Goal: Information Seeking & Learning: Learn about a topic

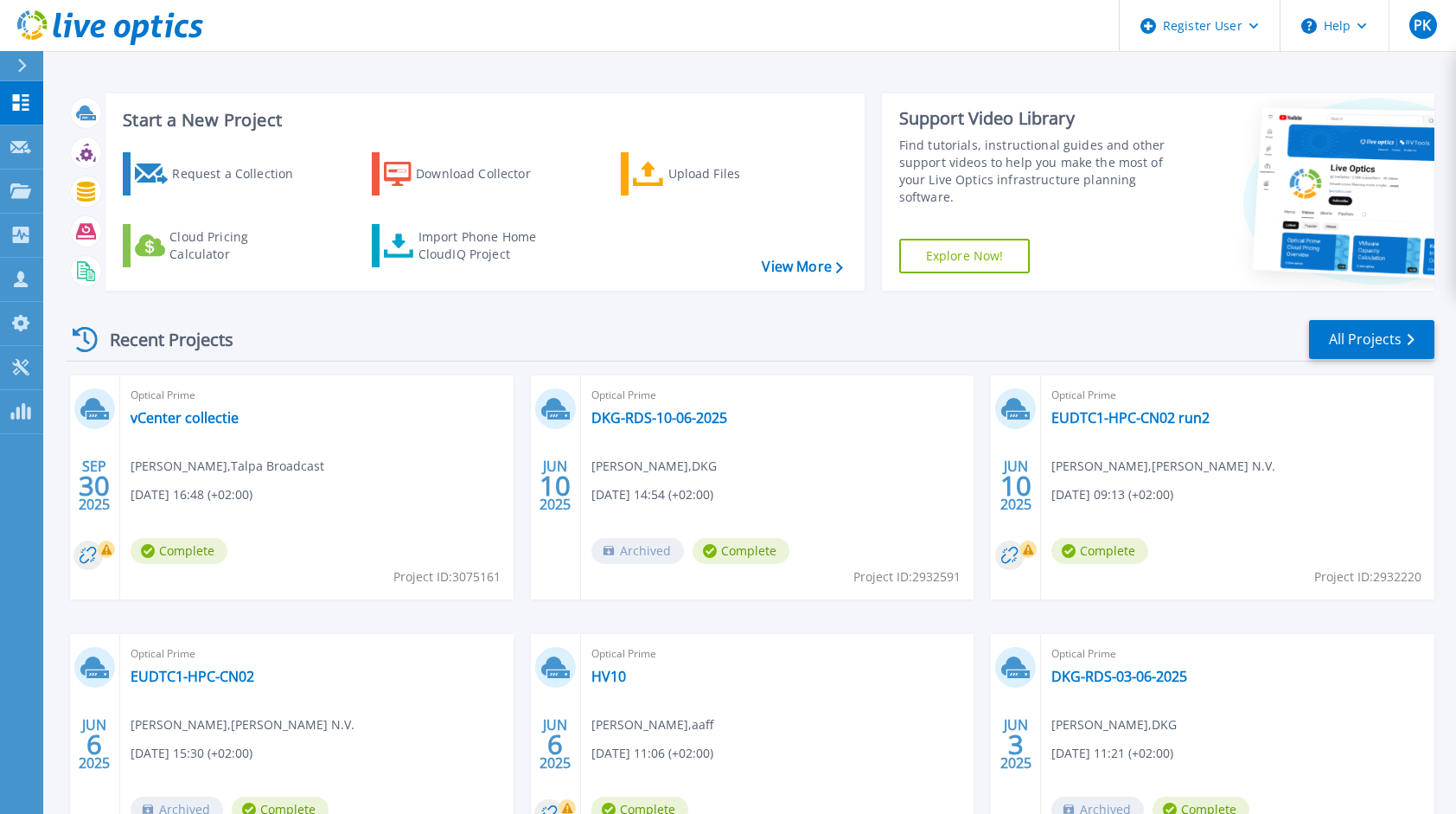
click at [186, 547] on span "Complete" at bounding box center [179, 551] width 97 height 26
click at [201, 422] on link "vCenter collectie" at bounding box center [184, 417] width 108 height 17
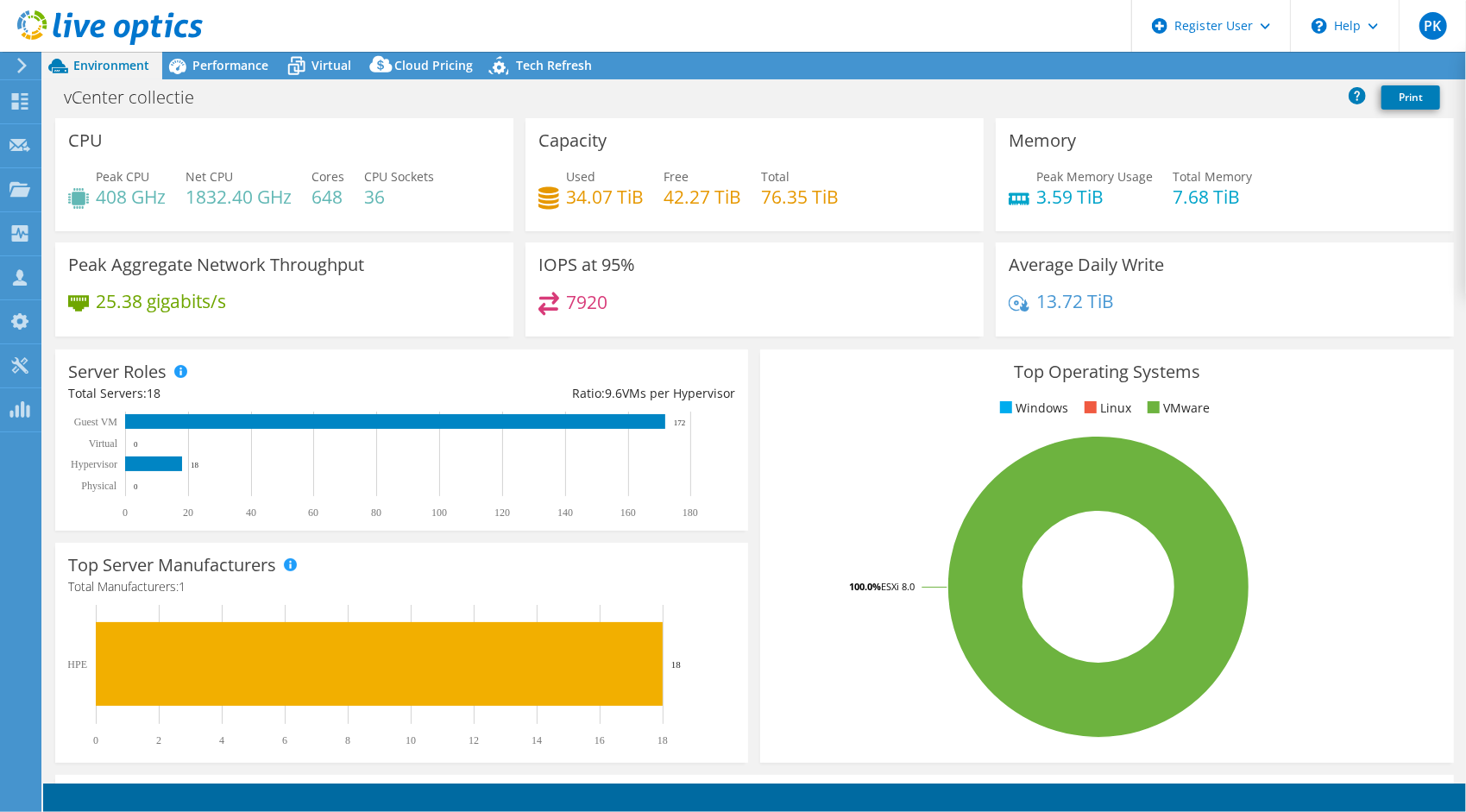
select select "USD"
click at [223, 64] on span "Performance" at bounding box center [230, 65] width 76 height 16
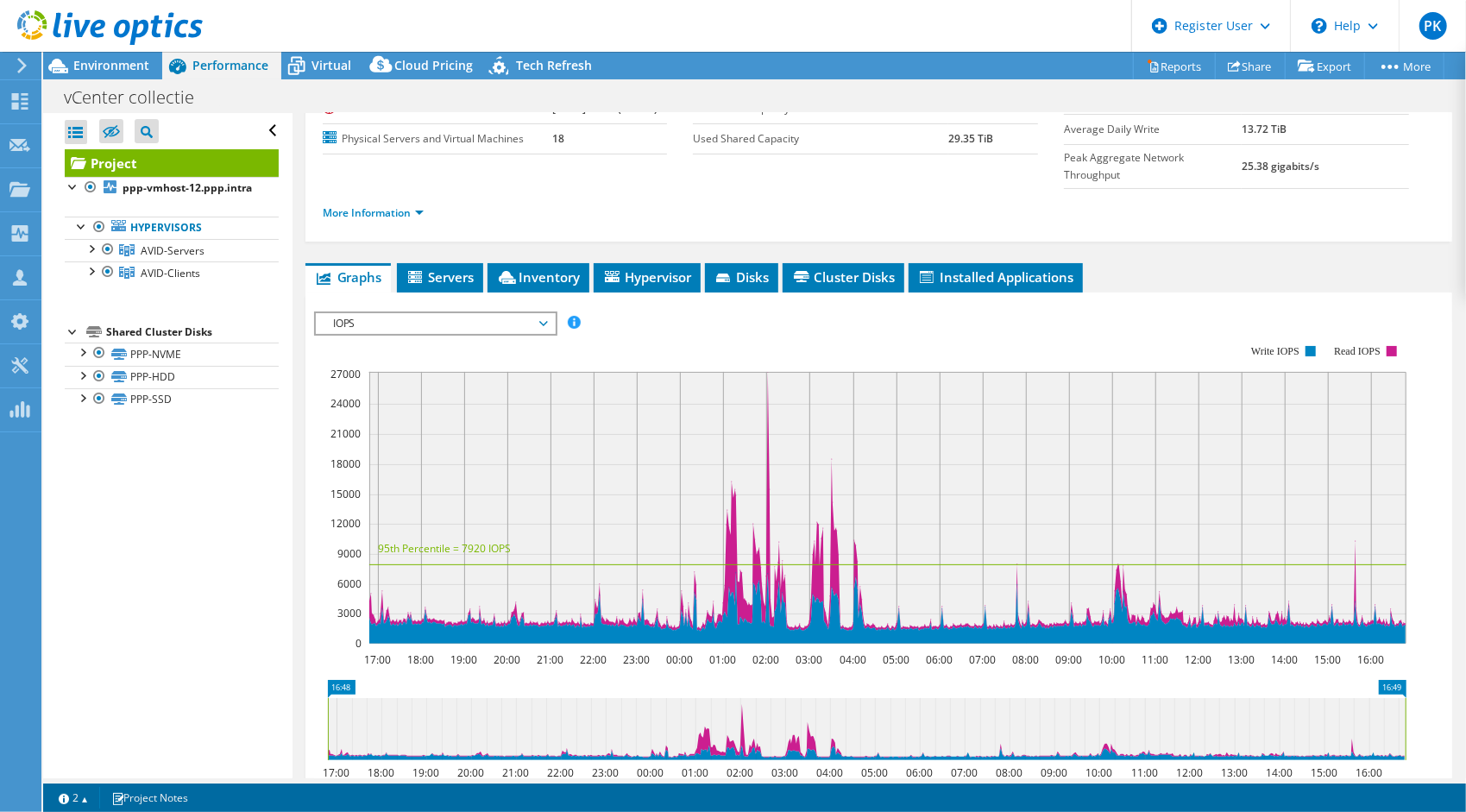
scroll to position [173, 0]
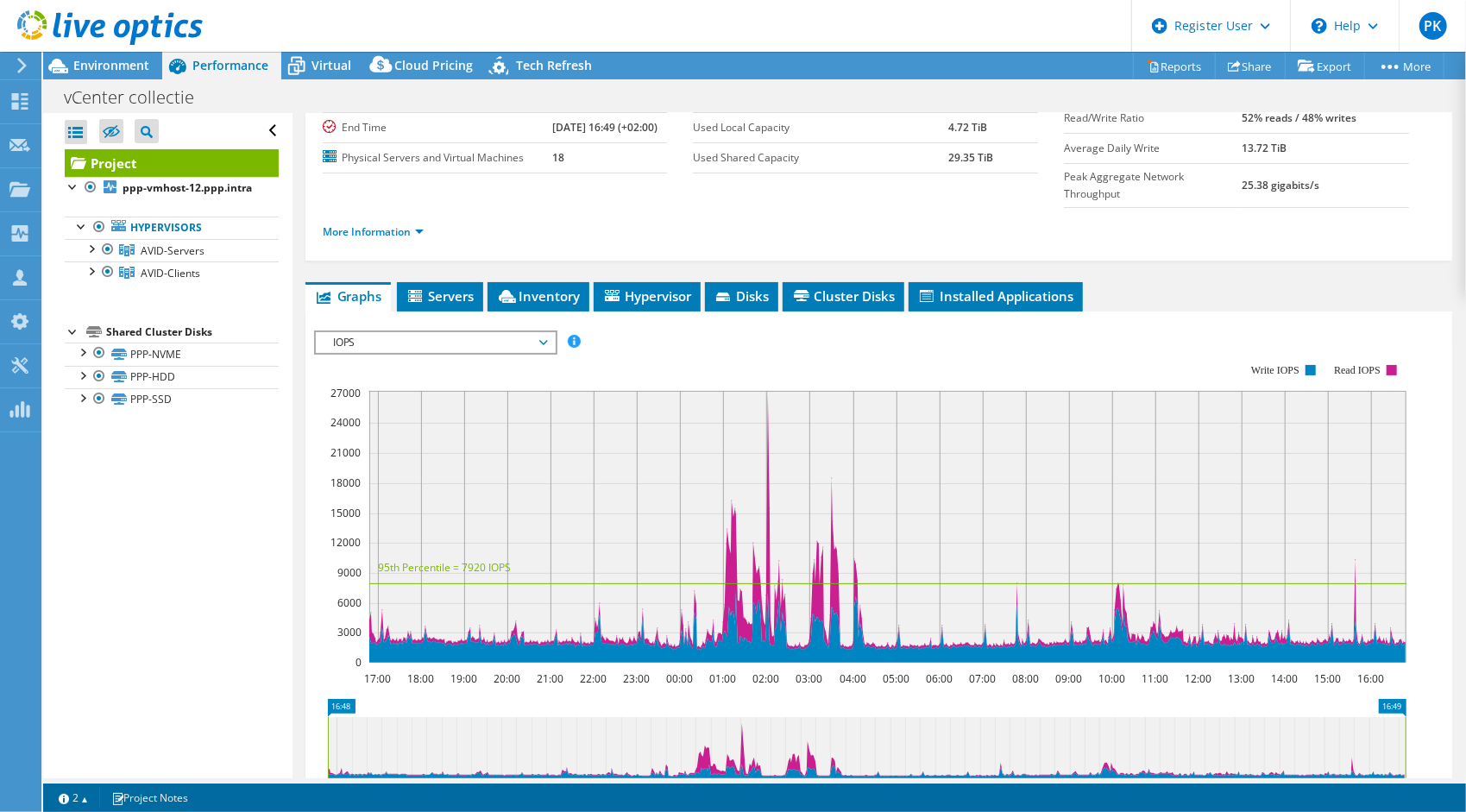
click at [548, 332] on span "IOPS" at bounding box center [435, 342] width 239 height 21
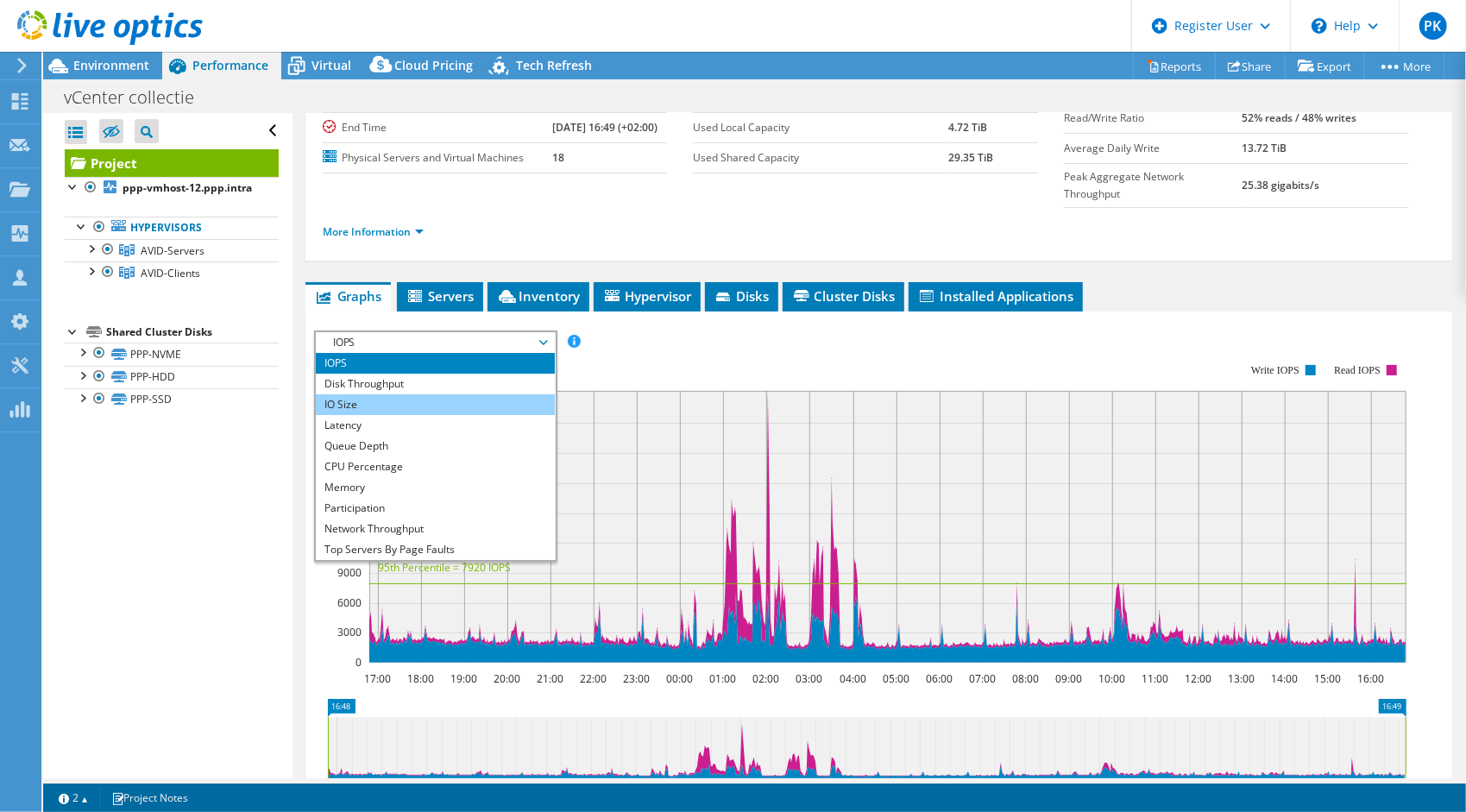
click at [359, 394] on li "IO Size" at bounding box center [435, 404] width 239 height 21
